Goal: Find specific page/section: Find specific page/section

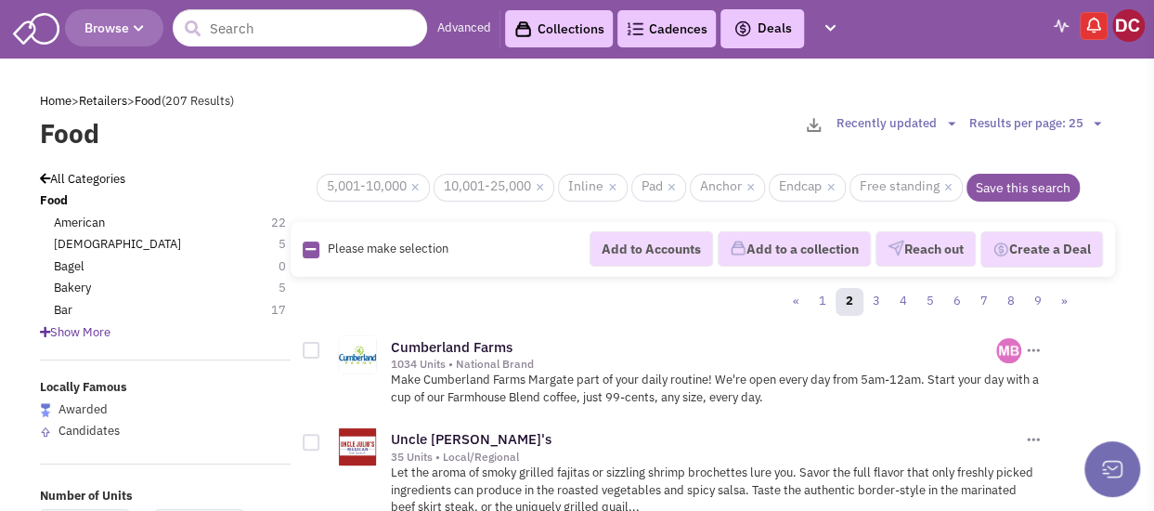
click at [938, 84] on div "Food Results per page: 25 Results per page: 50 Results per page: 75 Results per…" at bounding box center [577, 100] width 1099 height 32
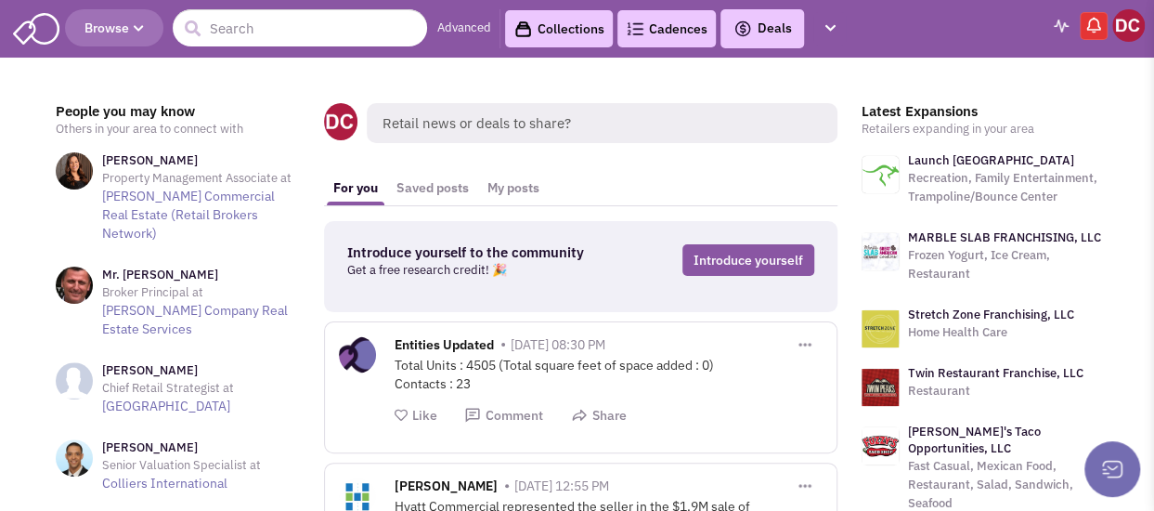
click at [128, 30] on span "Browse" at bounding box center [113, 27] width 59 height 17
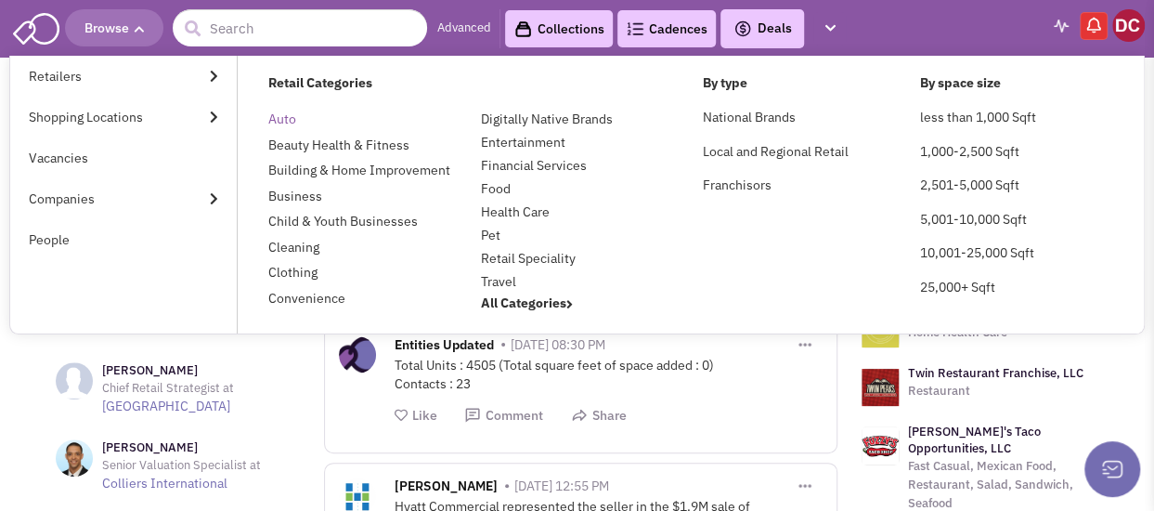
click at [287, 118] on link "Auto" at bounding box center [282, 118] width 28 height 17
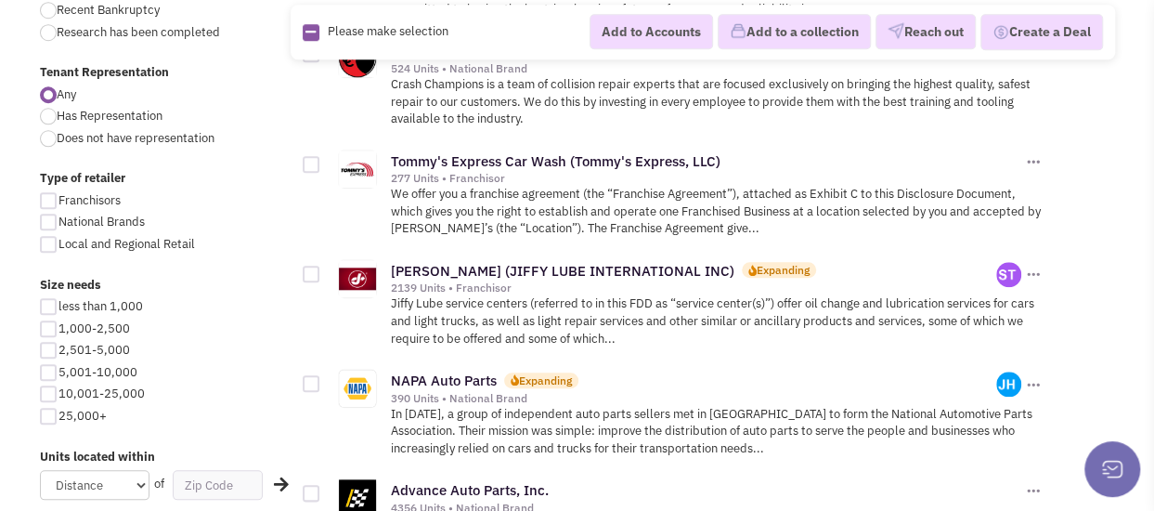
scroll to position [797, 0]
click at [639, 370] on div "NAPA Auto Parts Expanding" at bounding box center [694, 379] width 606 height 19
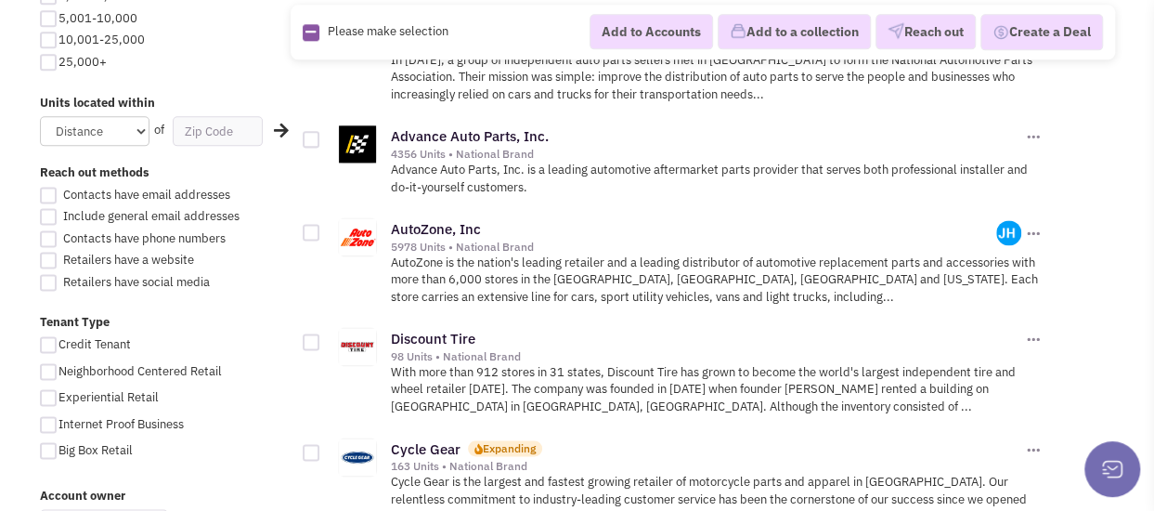
scroll to position [1152, 0]
